Goal: Task Accomplishment & Management: Use online tool/utility

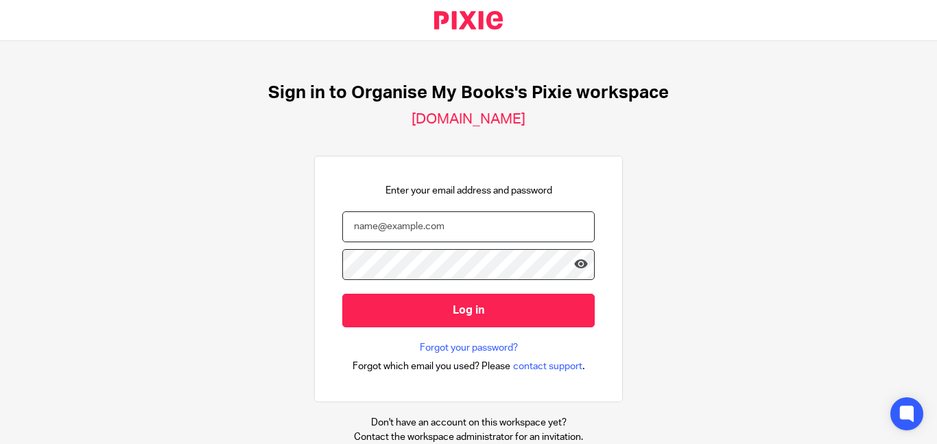
click at [510, 233] on input "email" at bounding box center [468, 226] width 252 height 31
type input "bookkeeping@organisemybooks.co.uk"
click at [342, 294] on input "Log in" at bounding box center [468, 311] width 252 height 34
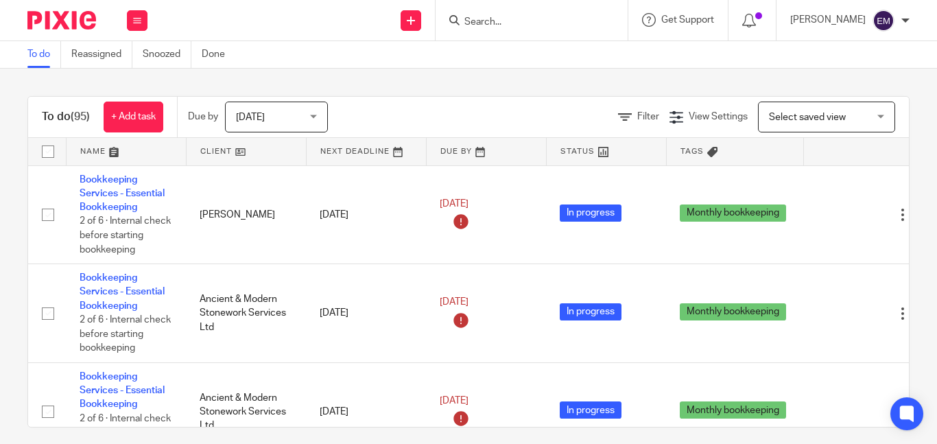
click at [520, 38] on div at bounding box center [532, 20] width 192 height 40
click at [515, 24] on input "Search" at bounding box center [524, 22] width 123 height 12
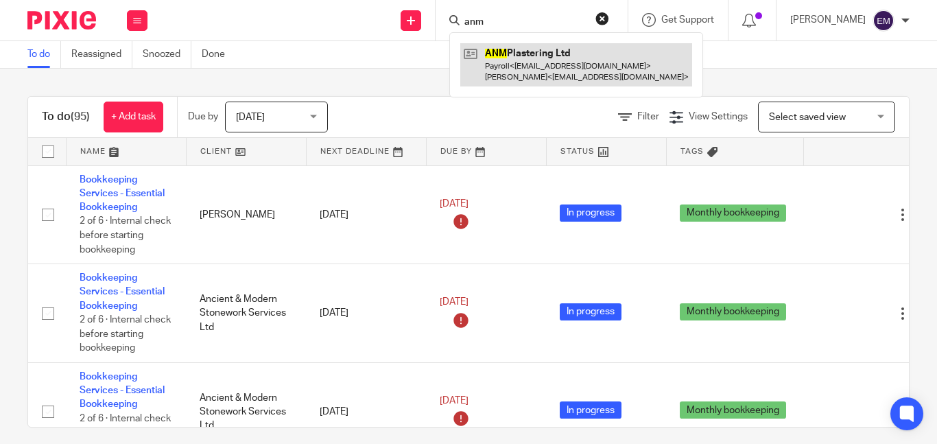
type input "anm"
click at [523, 47] on link at bounding box center [576, 64] width 232 height 43
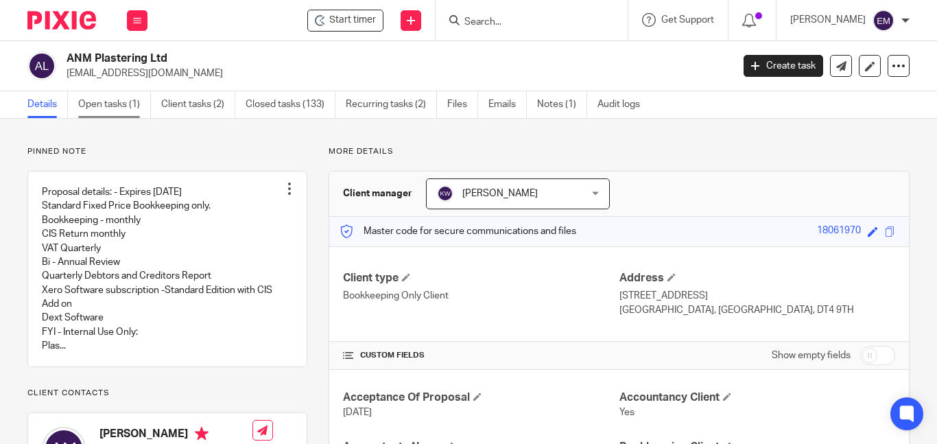
click at [86, 103] on link "Open tasks (1)" at bounding box center [114, 104] width 73 height 27
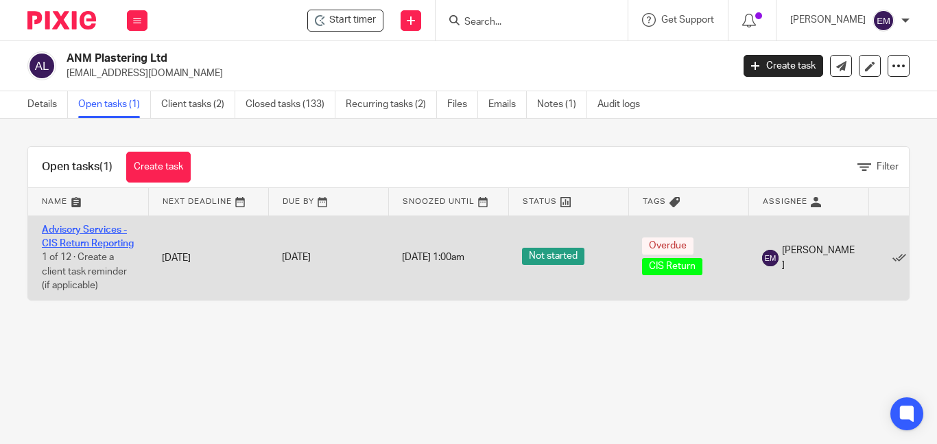
click at [77, 239] on link "Advisory Services - CIS Return Reporting" at bounding box center [88, 236] width 92 height 23
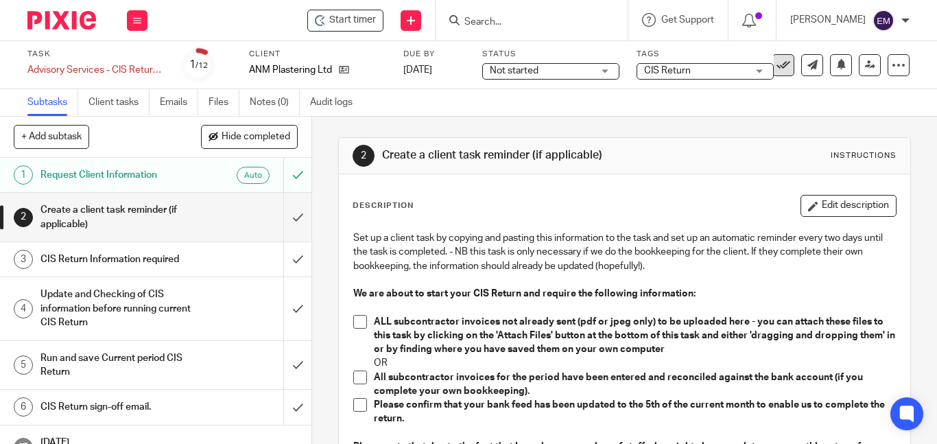
click at [777, 67] on icon at bounding box center [784, 65] width 14 height 14
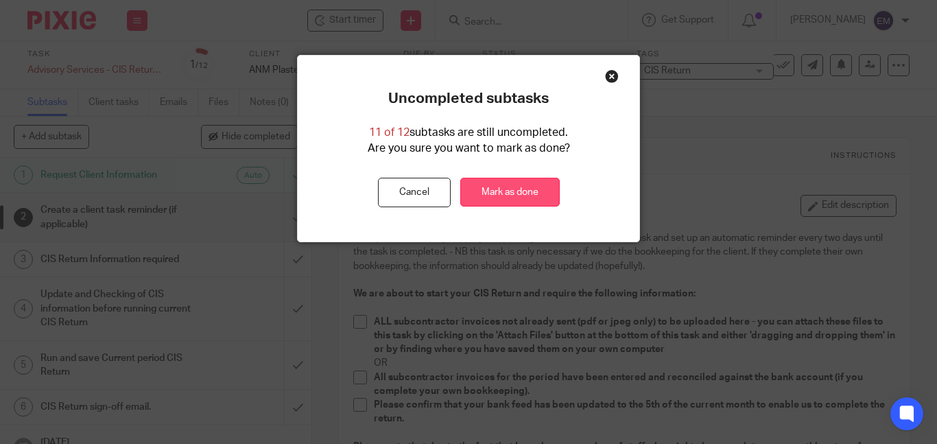
click at [534, 196] on link "Mark as done" at bounding box center [509, 192] width 99 height 29
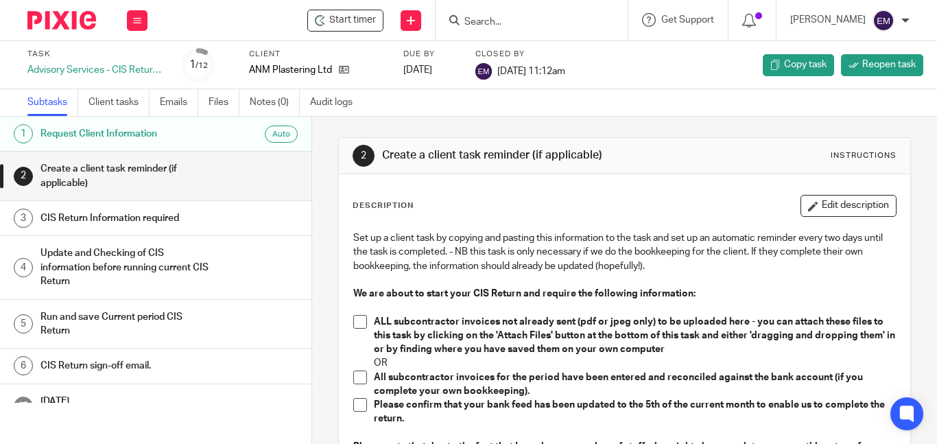
click at [530, 21] on input "Search" at bounding box center [524, 22] width 123 height 12
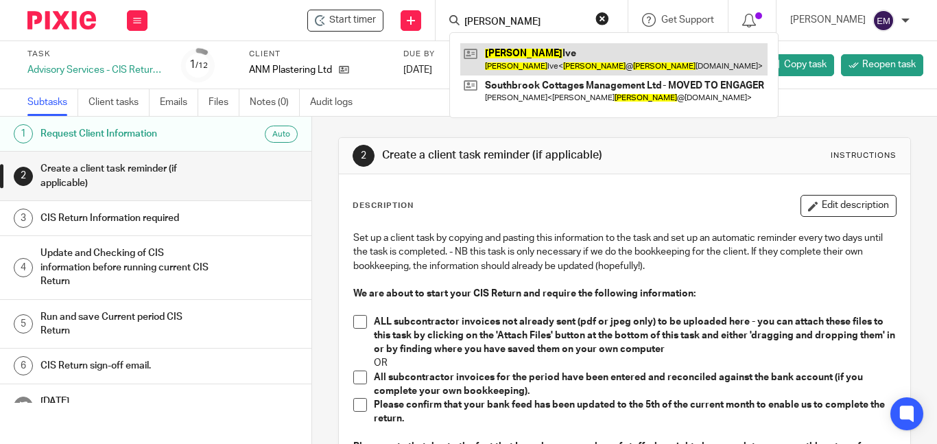
type input "jason"
click at [535, 54] on link at bounding box center [613, 59] width 307 height 32
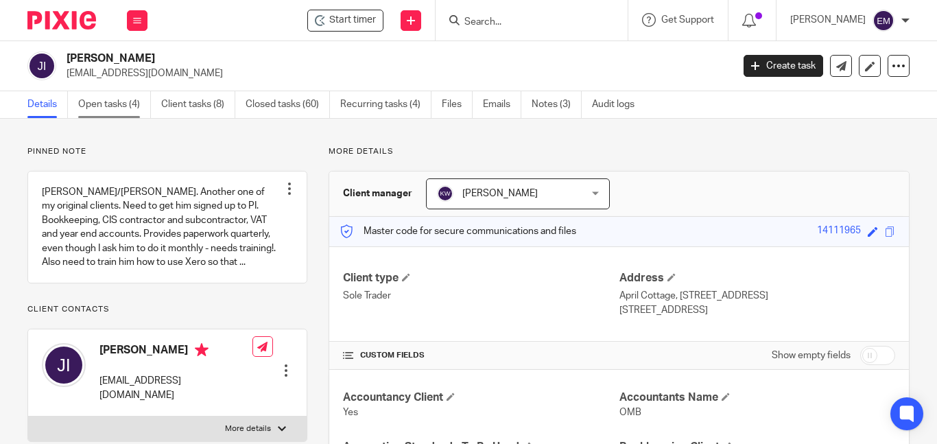
click at [106, 105] on link "Open tasks (4)" at bounding box center [114, 104] width 73 height 27
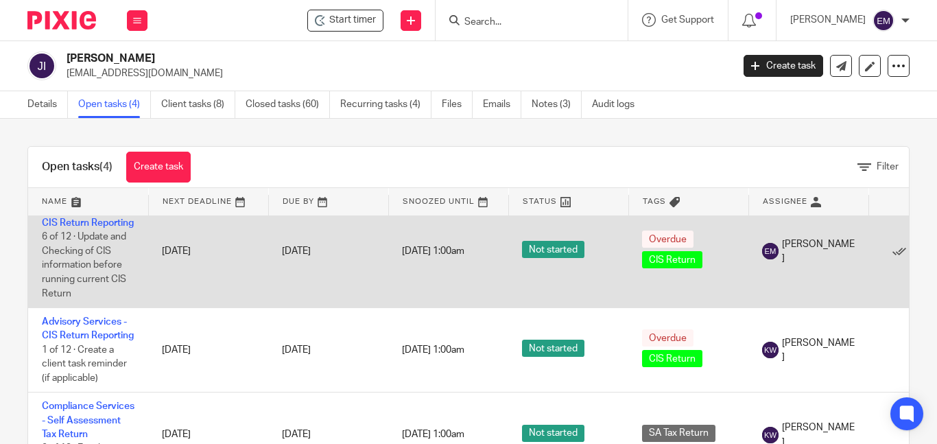
scroll to position [171, 0]
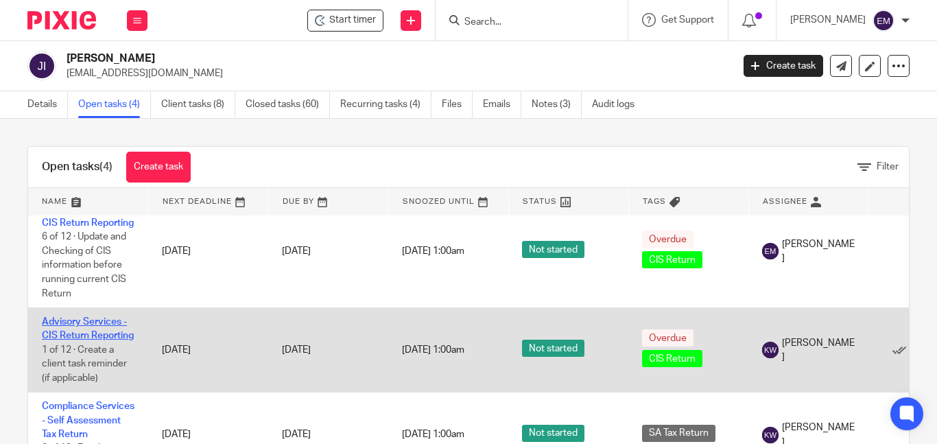
click at [65, 317] on link "Advisory Services - CIS Return Reporting" at bounding box center [88, 328] width 92 height 23
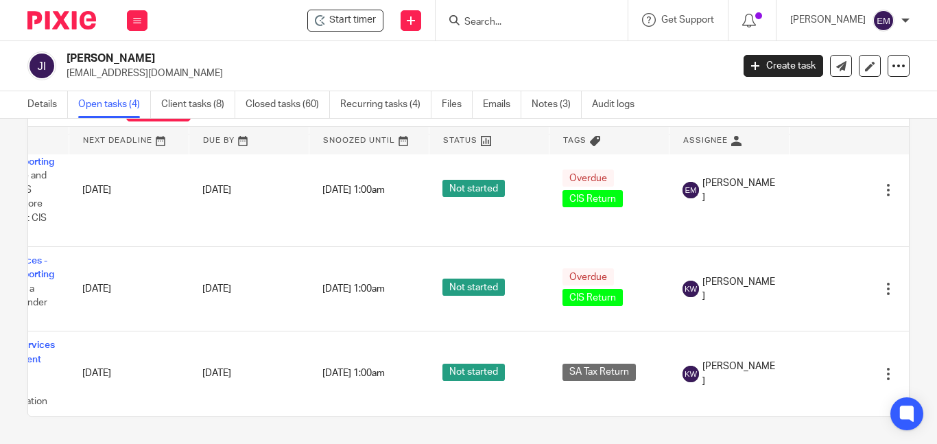
scroll to position [119, 110]
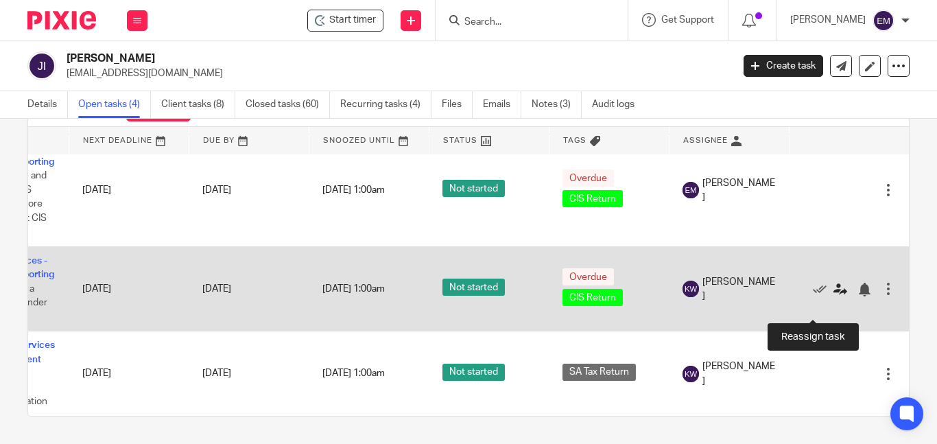
click at [833, 296] on icon at bounding box center [840, 290] width 14 height 14
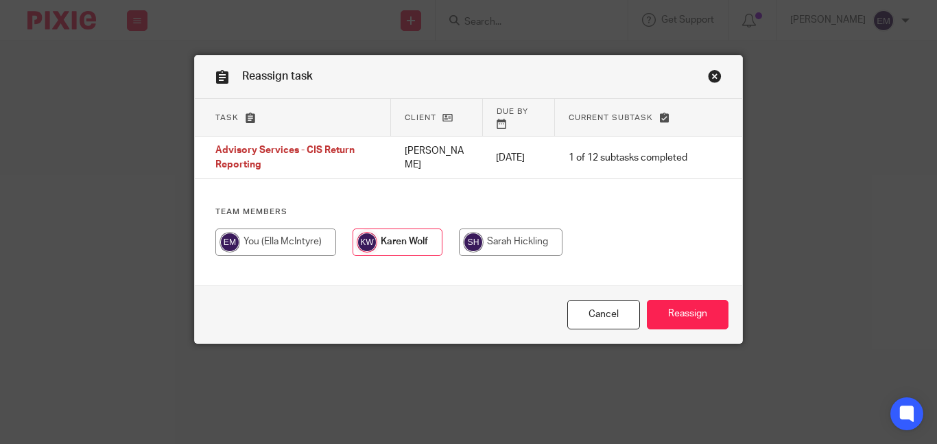
click at [316, 247] on input "radio" at bounding box center [275, 241] width 121 height 27
radio input "true"
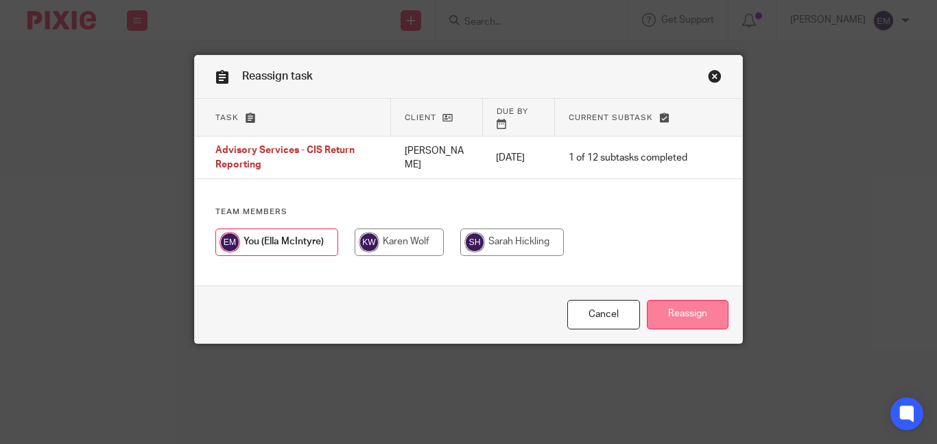
click at [709, 318] on input "Reassign" at bounding box center [688, 314] width 82 height 29
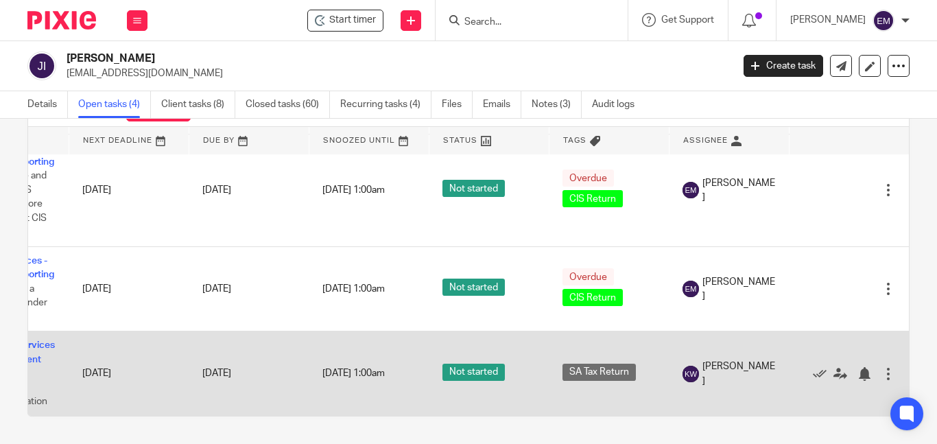
scroll to position [0, 110]
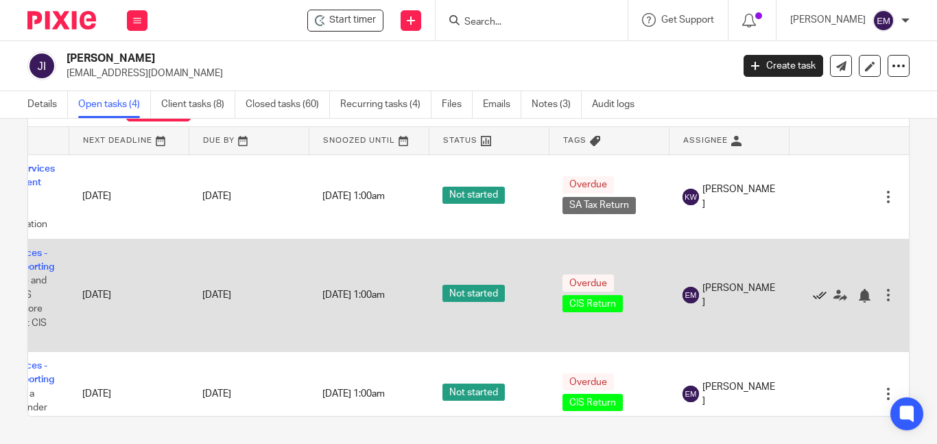
click at [813, 303] on icon at bounding box center [820, 296] width 14 height 14
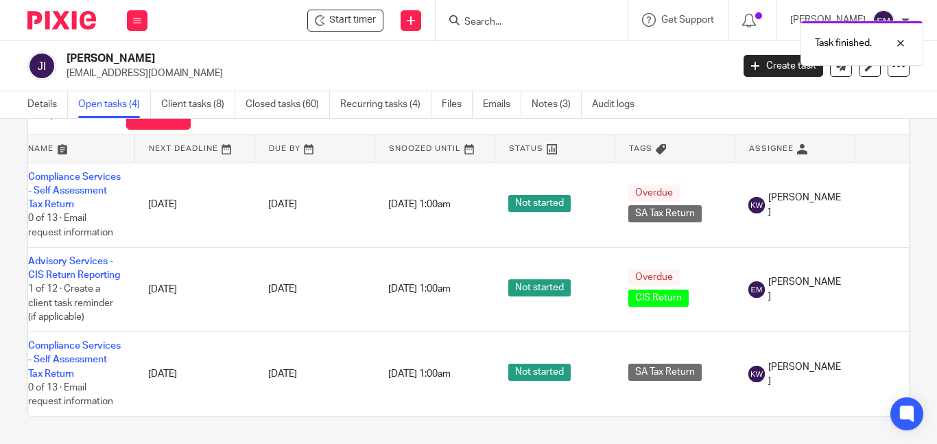
scroll to position [0, 0]
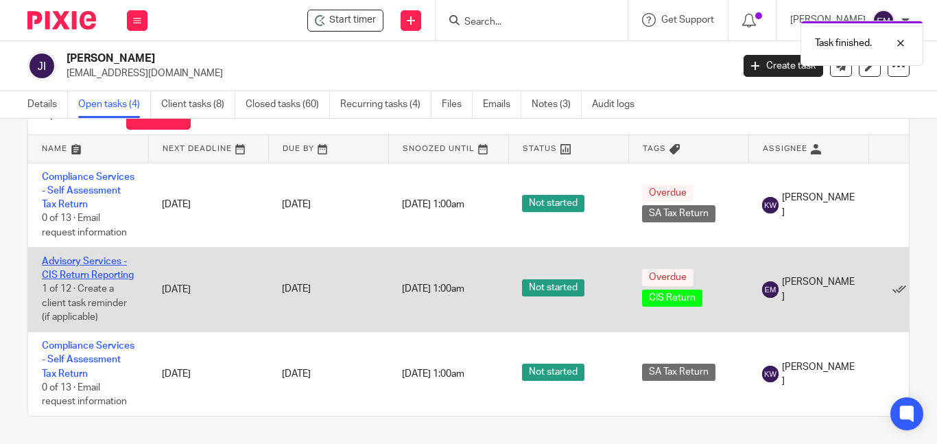
click at [73, 280] on link "Advisory Services - CIS Return Reporting" at bounding box center [88, 268] width 92 height 23
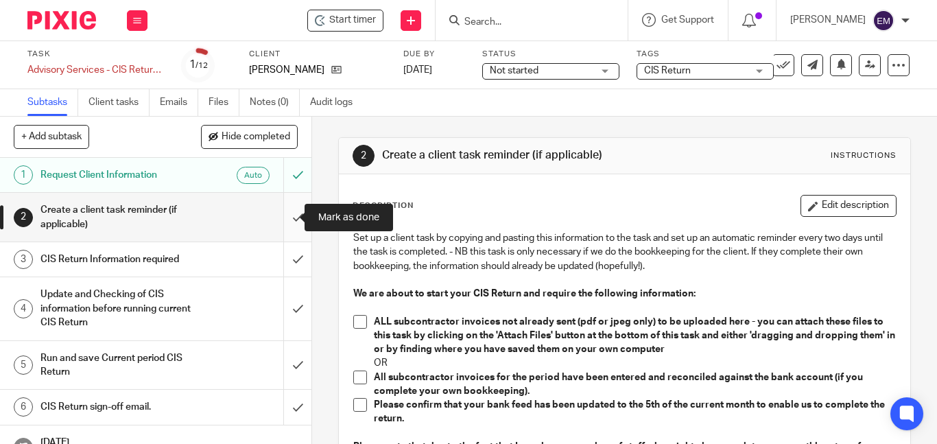
click at [286, 219] on input "submit" at bounding box center [155, 217] width 311 height 49
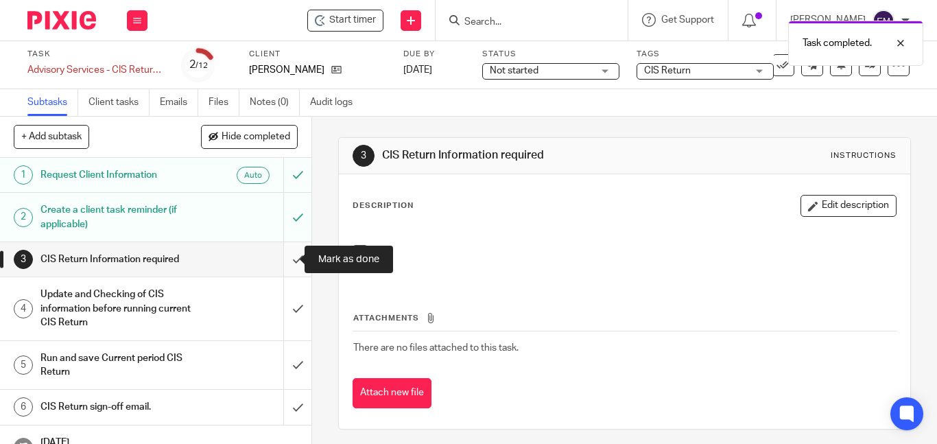
click at [281, 259] on input "submit" at bounding box center [155, 259] width 311 height 34
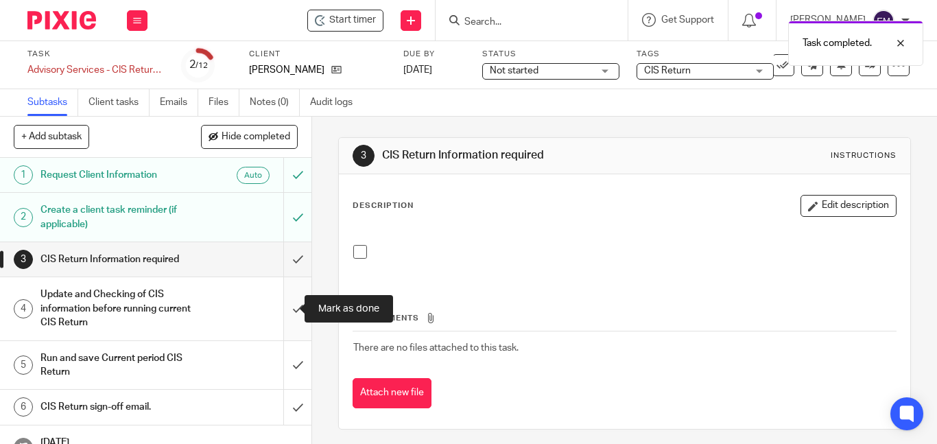
click at [284, 309] on input "submit" at bounding box center [155, 308] width 311 height 62
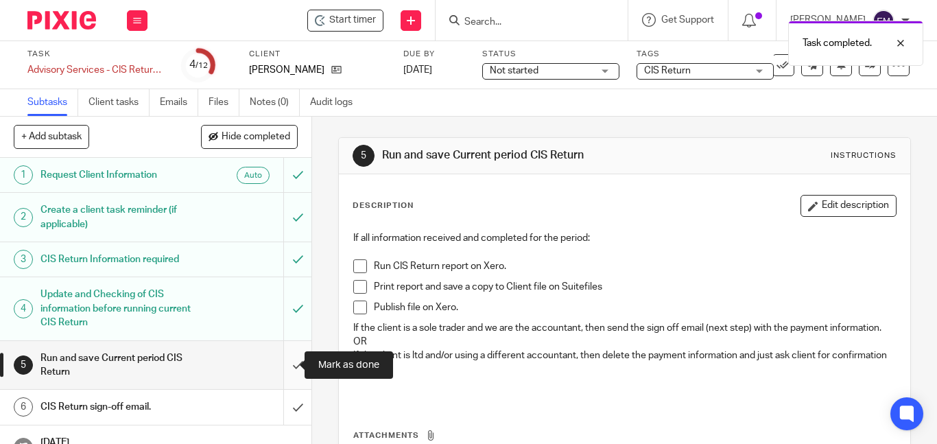
click at [284, 361] on input "submit" at bounding box center [155, 365] width 311 height 49
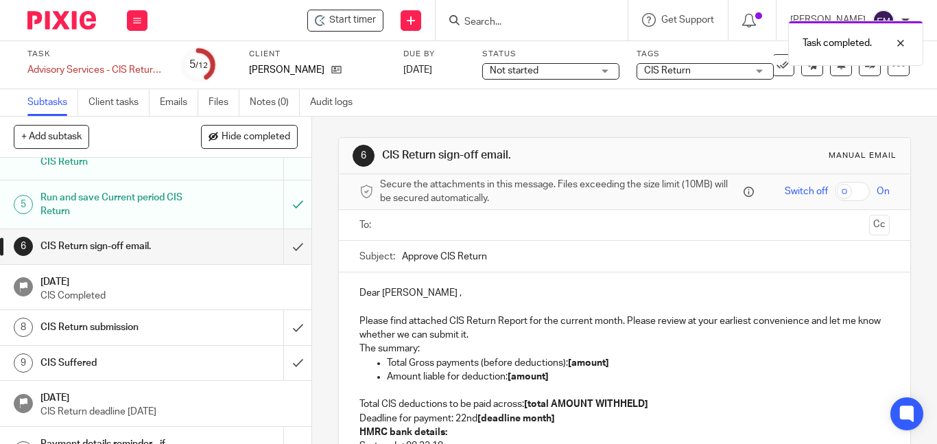
scroll to position [223, 0]
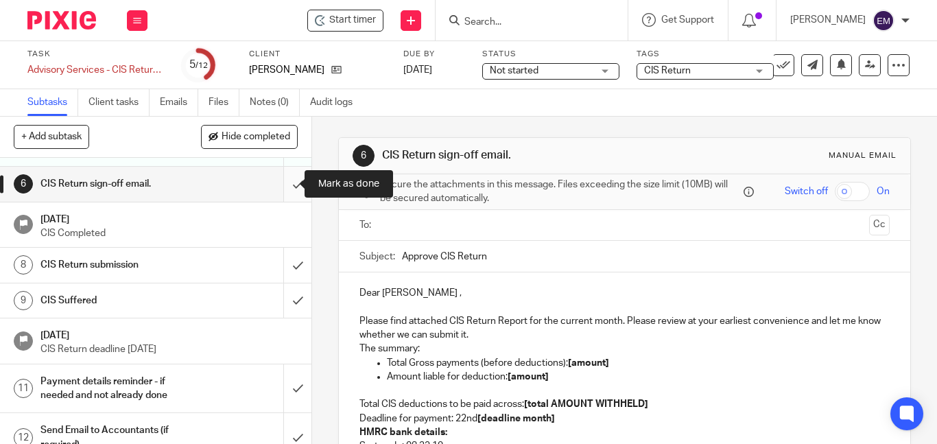
click at [283, 183] on input "submit" at bounding box center [155, 184] width 311 height 34
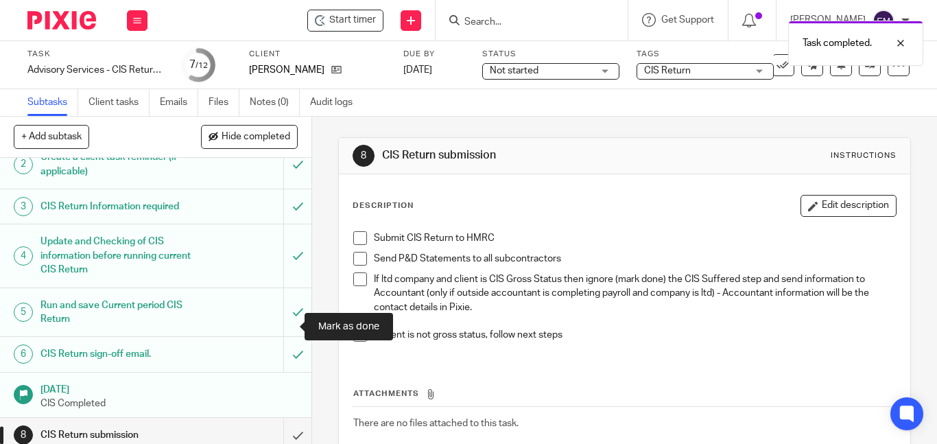
scroll to position [241, 0]
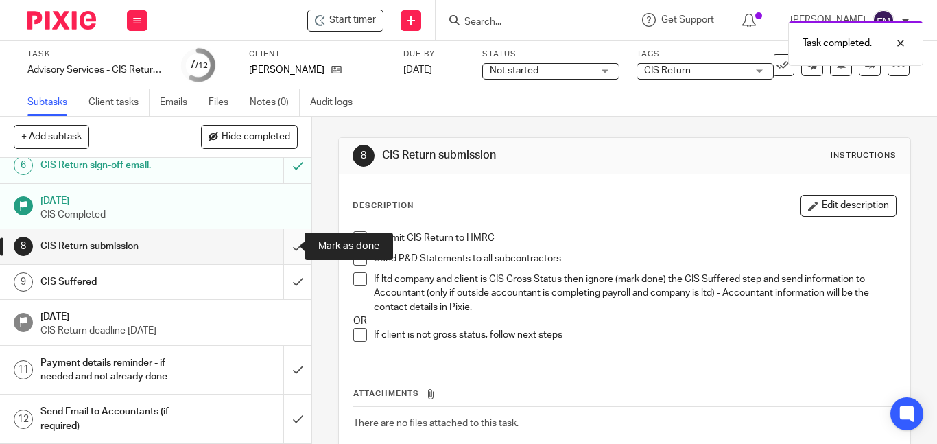
click at [285, 246] on input "submit" at bounding box center [155, 246] width 311 height 34
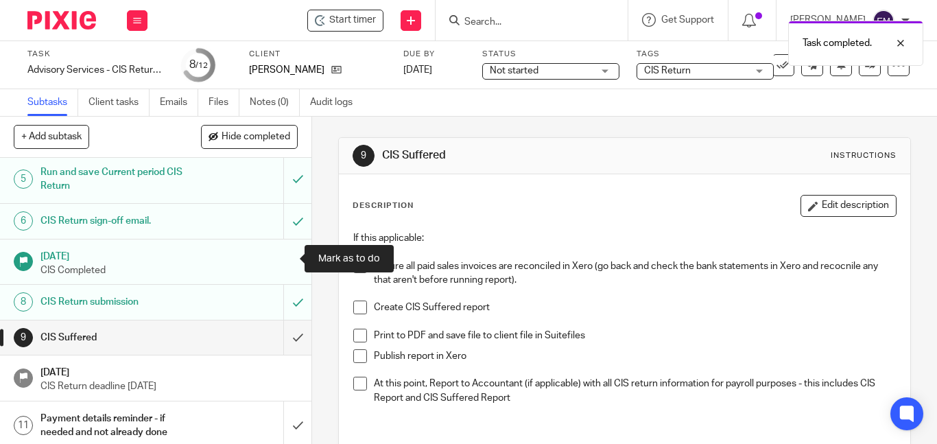
scroll to position [206, 0]
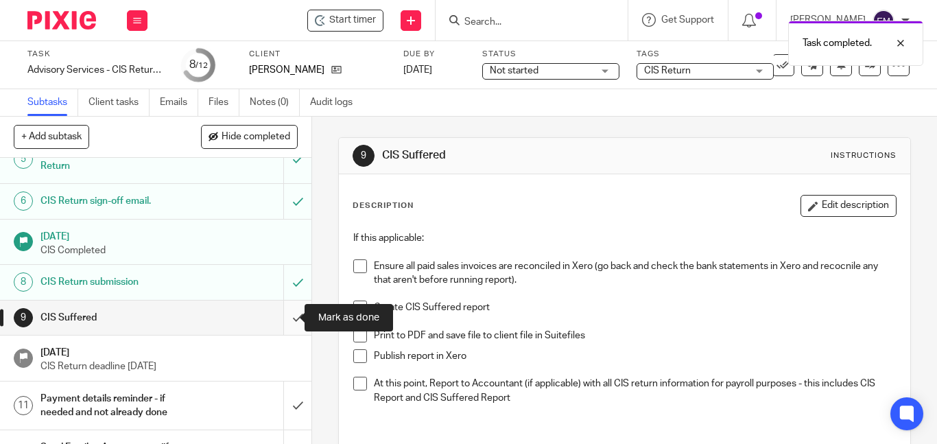
click at [281, 310] on input "submit" at bounding box center [155, 317] width 311 height 34
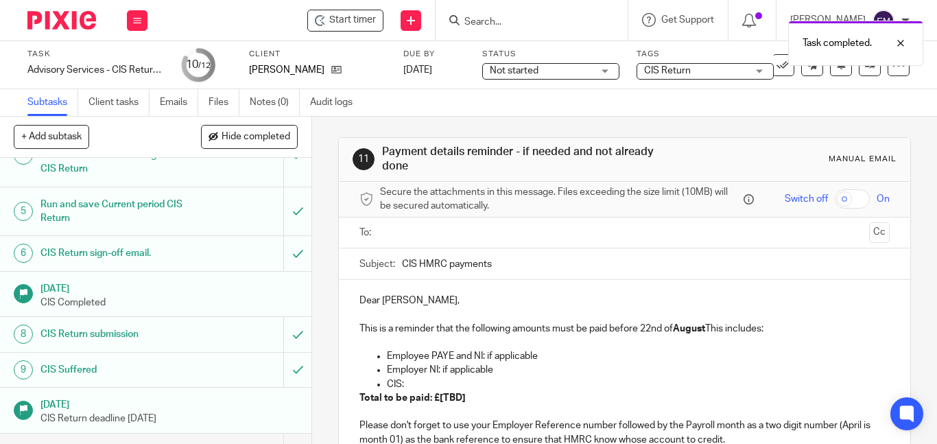
scroll to position [240, 0]
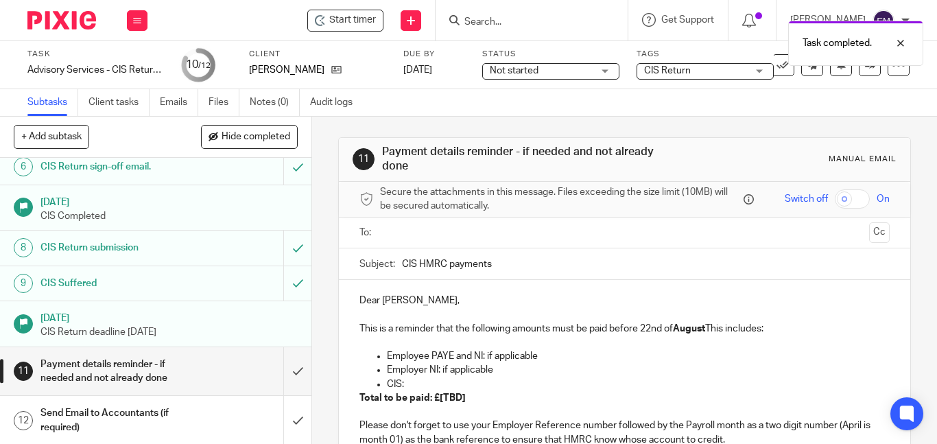
click at [242, 363] on div "Payment details reminder - if needed and not already done" at bounding box center [155, 371] width 230 height 35
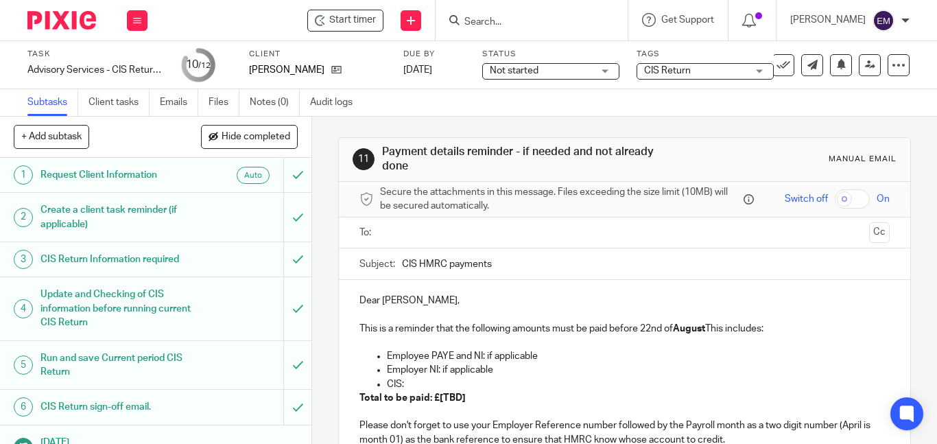
click at [421, 234] on input "text" at bounding box center [624, 233] width 478 height 16
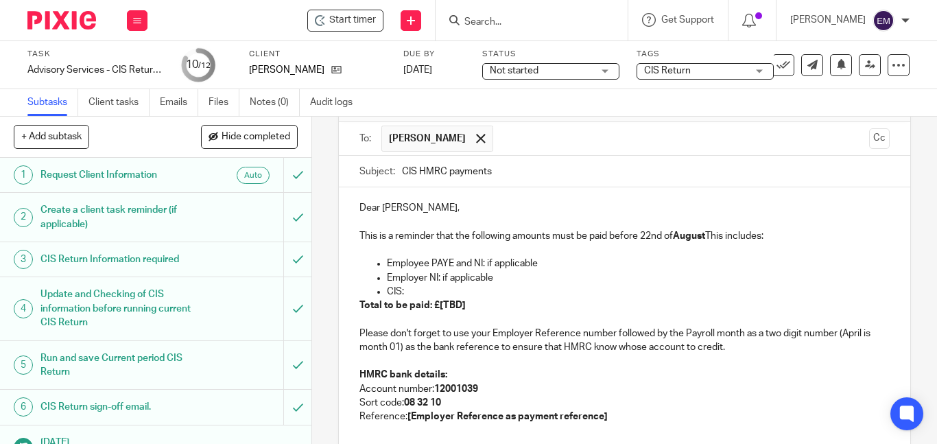
scroll to position [137, 0]
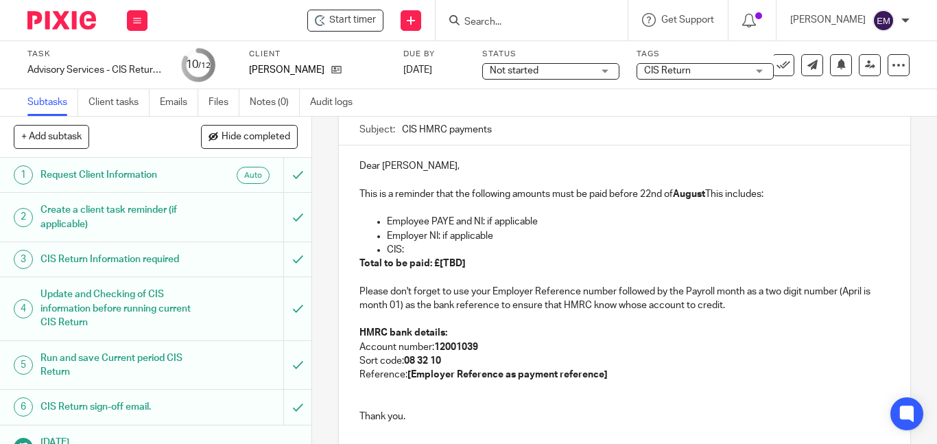
click at [459, 262] on strong "Total to be paid: £[TBD]" at bounding box center [412, 264] width 106 height 10
click at [410, 250] on p "CIS:" at bounding box center [638, 250] width 503 height 14
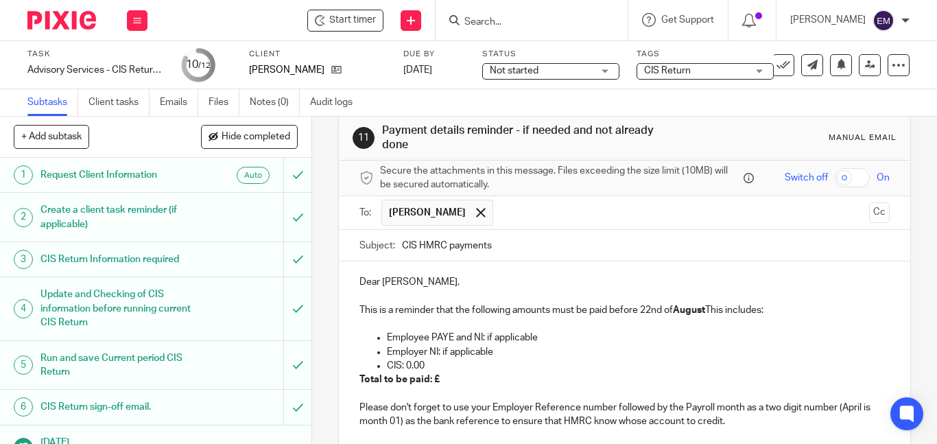
scroll to position [0, 0]
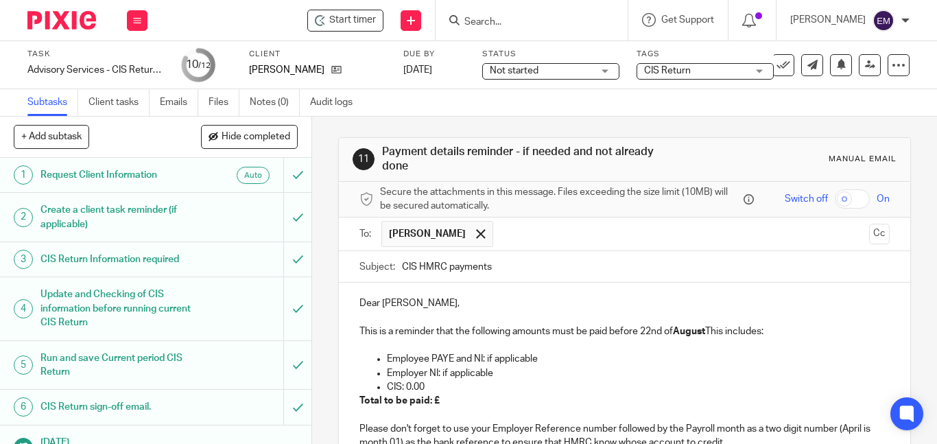
click at [460, 315] on p at bounding box center [624, 318] width 530 height 14
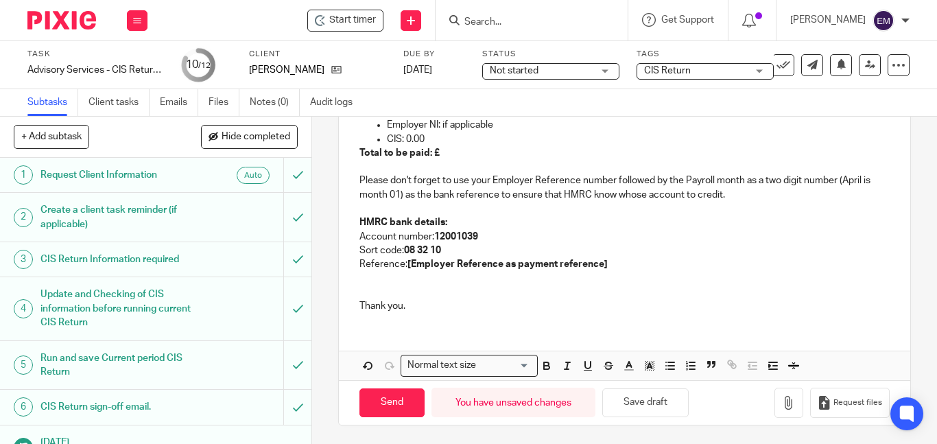
scroll to position [292, 0]
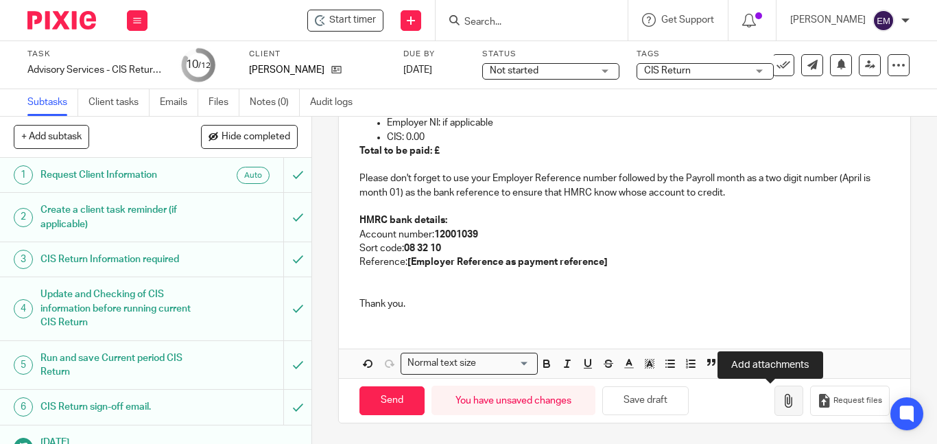
click at [782, 403] on icon "button" at bounding box center [789, 401] width 14 height 14
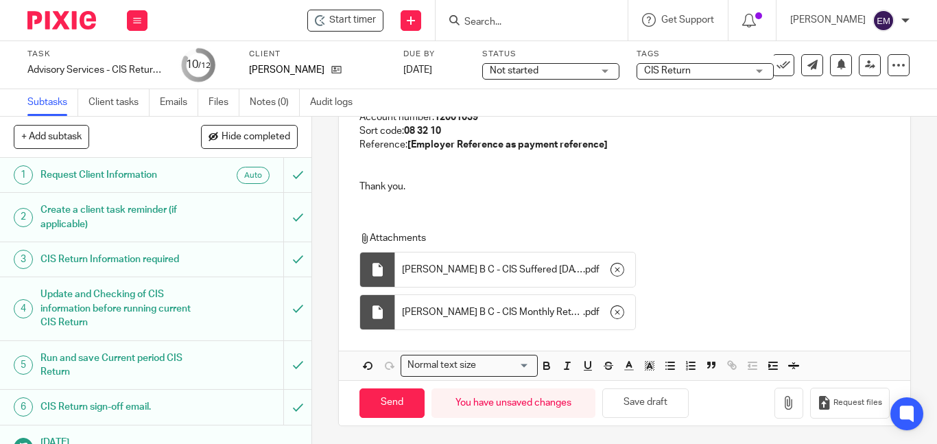
scroll to position [412, 0]
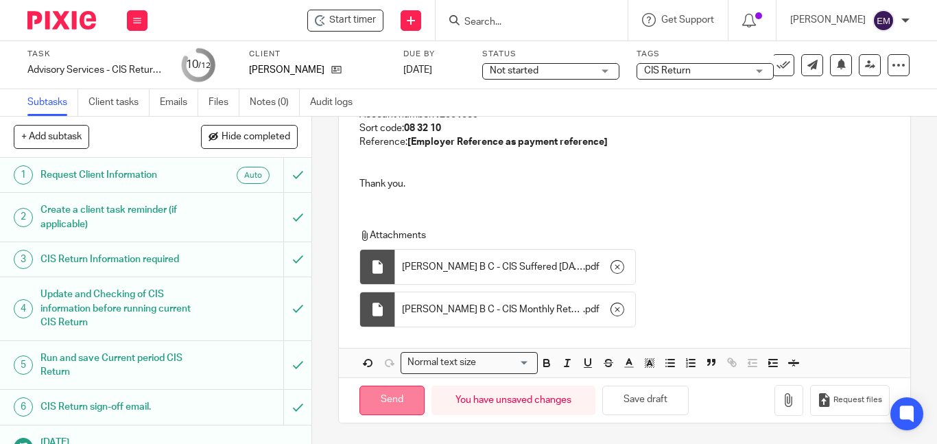
click at [400, 395] on input "Send" at bounding box center [391, 400] width 65 height 29
type input "Sent"
